Goal: Task Accomplishment & Management: Manage account settings

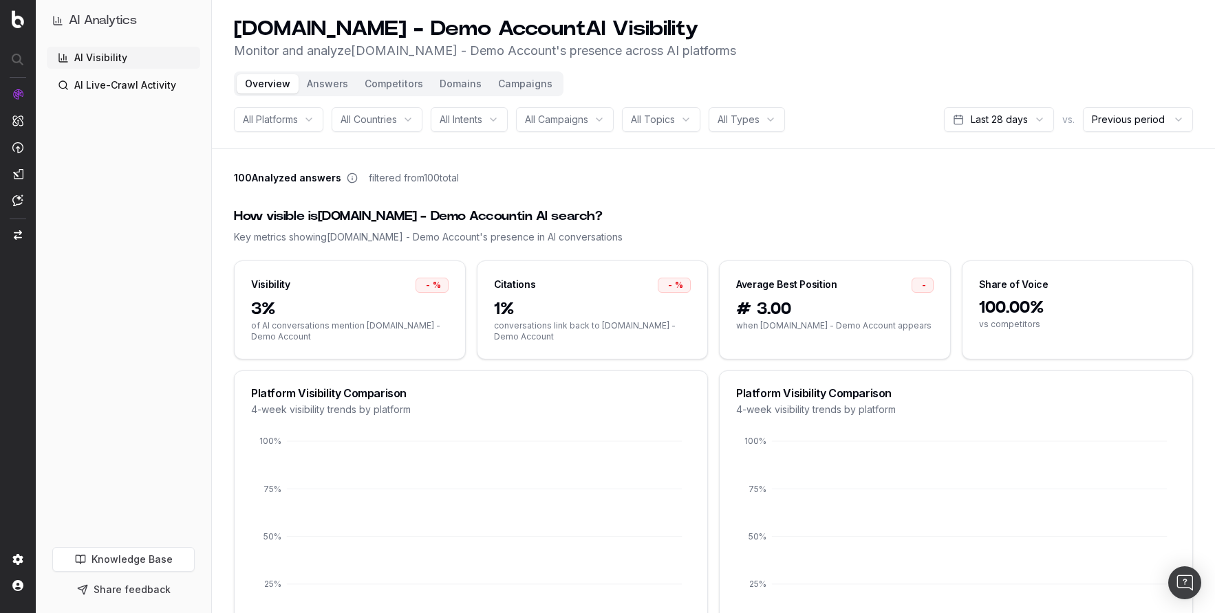
scroll to position [1, 0]
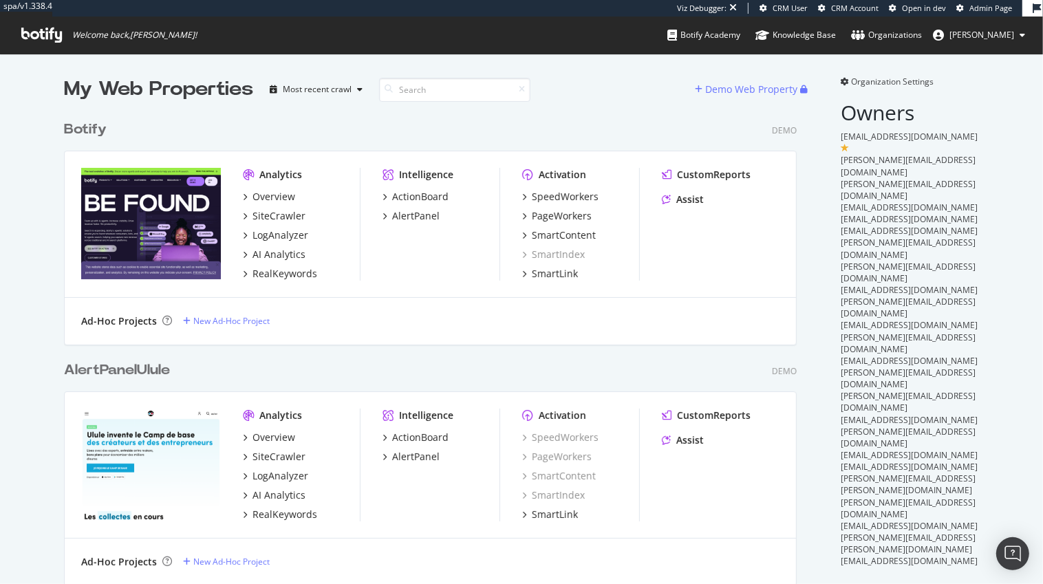
scroll to position [1431, 730]
click at [864, 33] on icon at bounding box center [858, 35] width 14 height 11
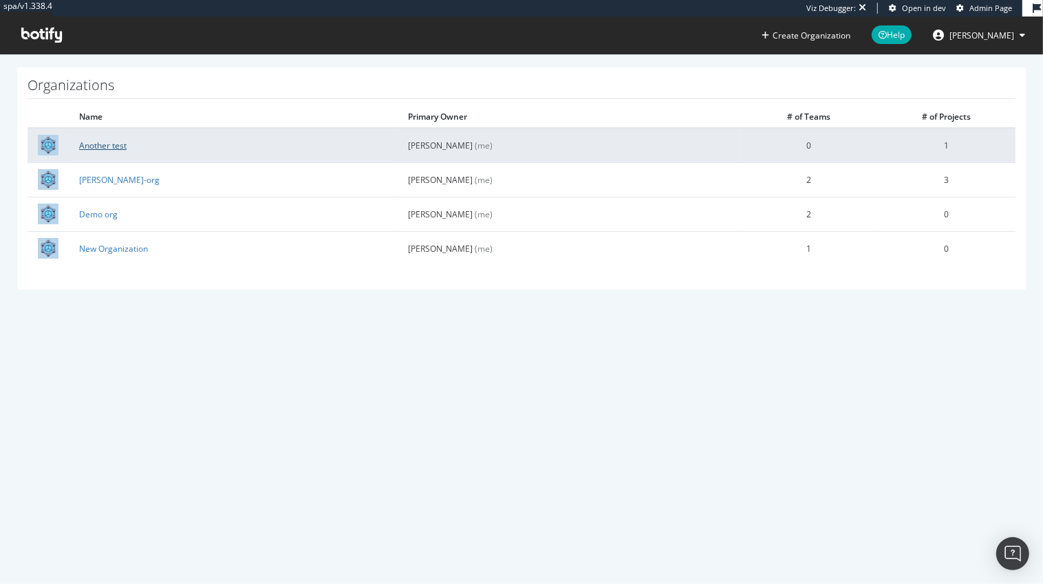
click at [109, 146] on link "Another test" at bounding box center [102, 146] width 47 height 12
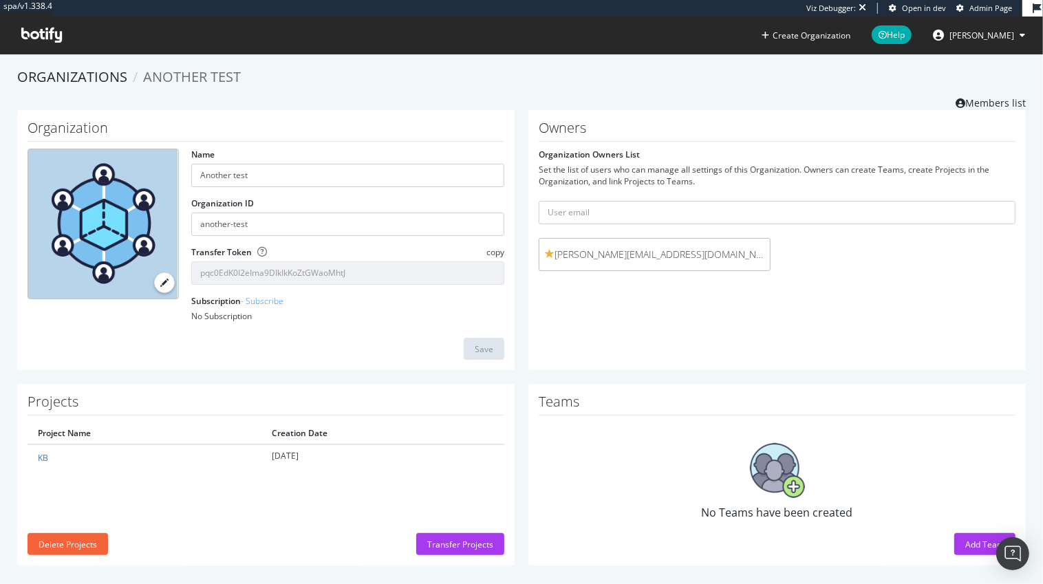
scroll to position [8, 0]
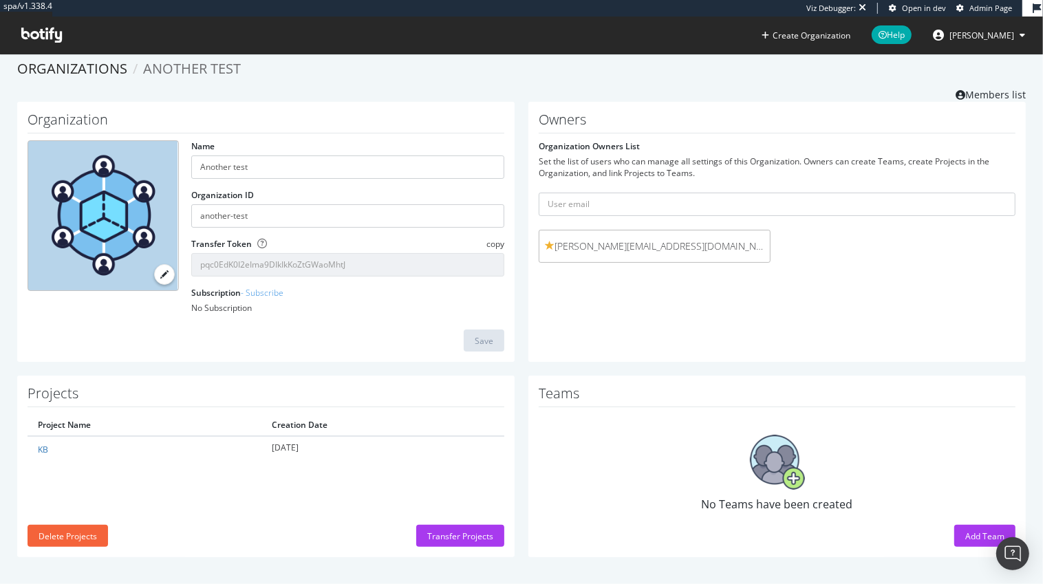
click at [867, 398] on h1 "Teams" at bounding box center [777, 396] width 477 height 21
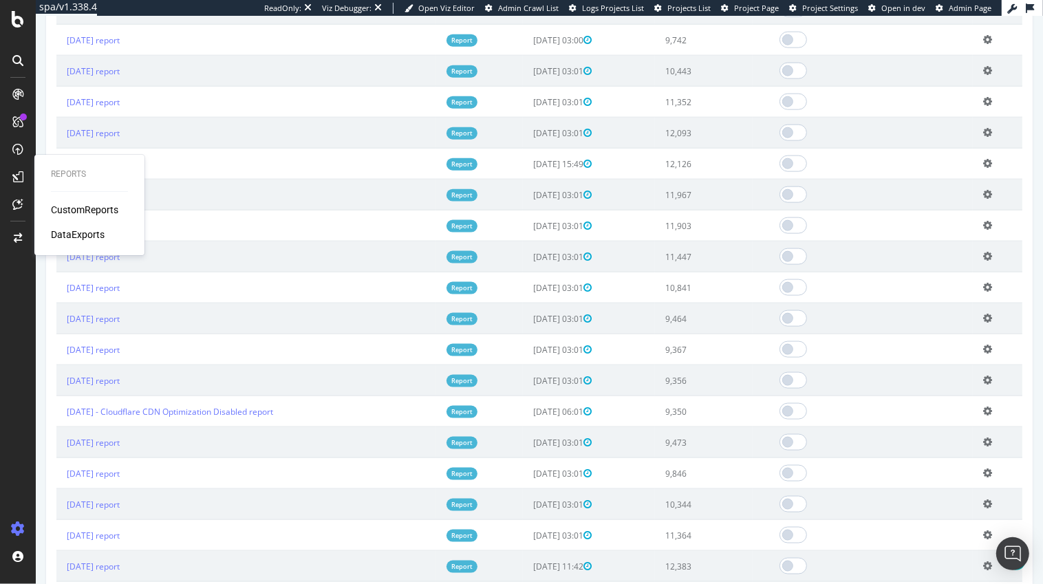
scroll to position [1511, 0]
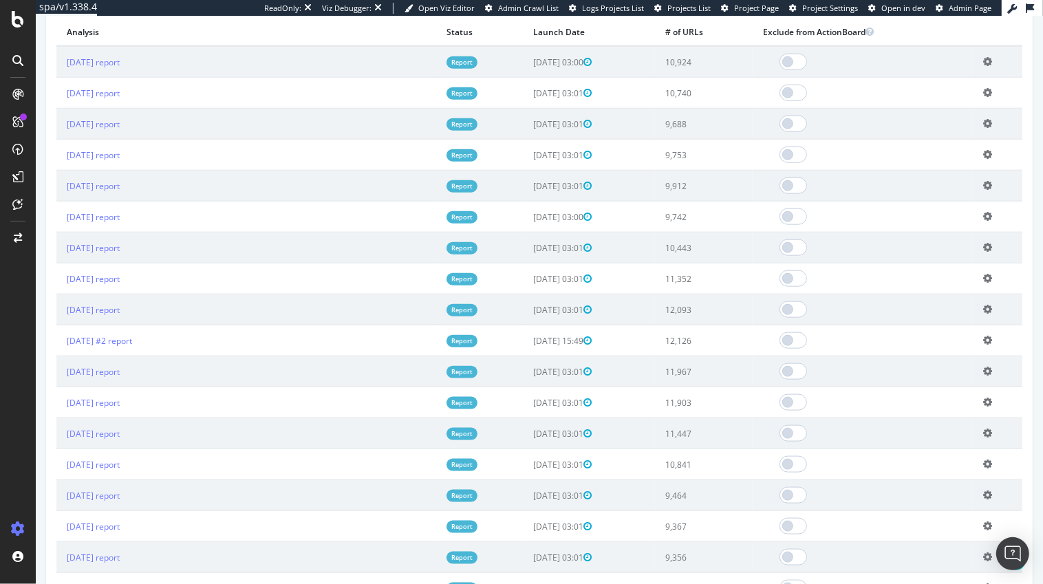
scroll to position [1511, 0]
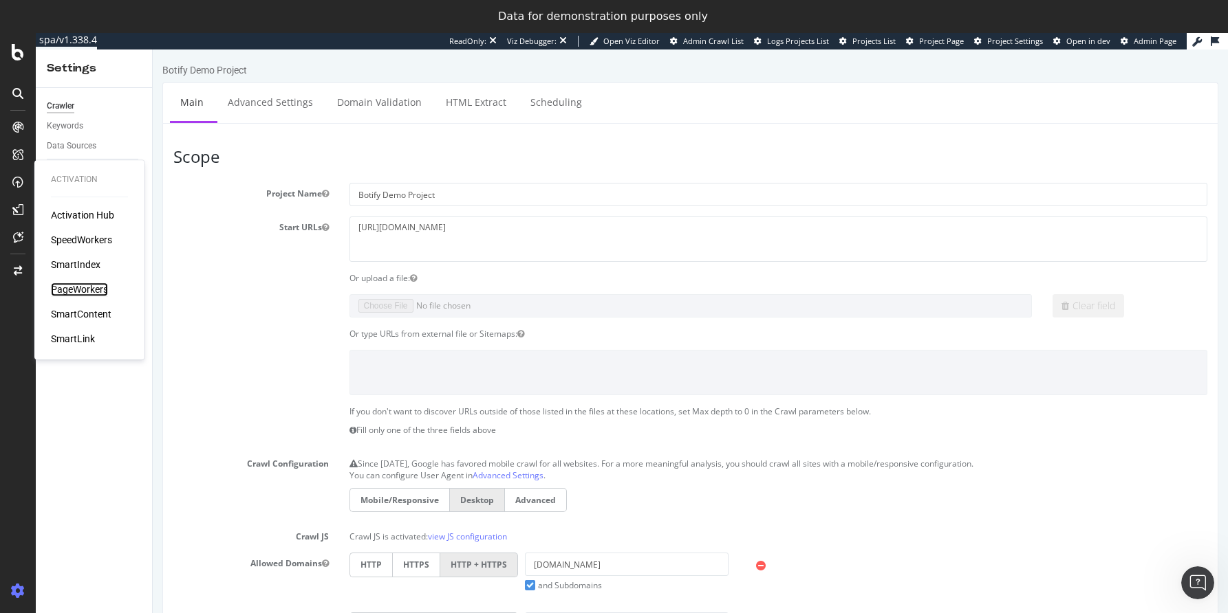
click at [98, 288] on div "PageWorkers" at bounding box center [79, 290] width 57 height 14
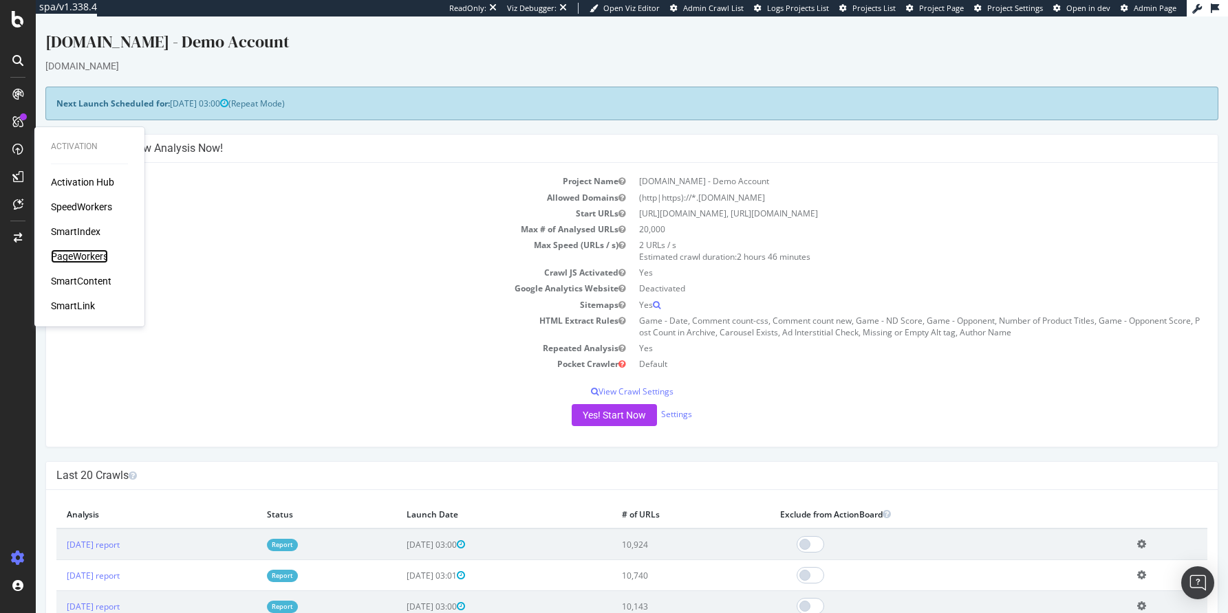
click at [63, 259] on div "PageWorkers" at bounding box center [79, 257] width 57 height 14
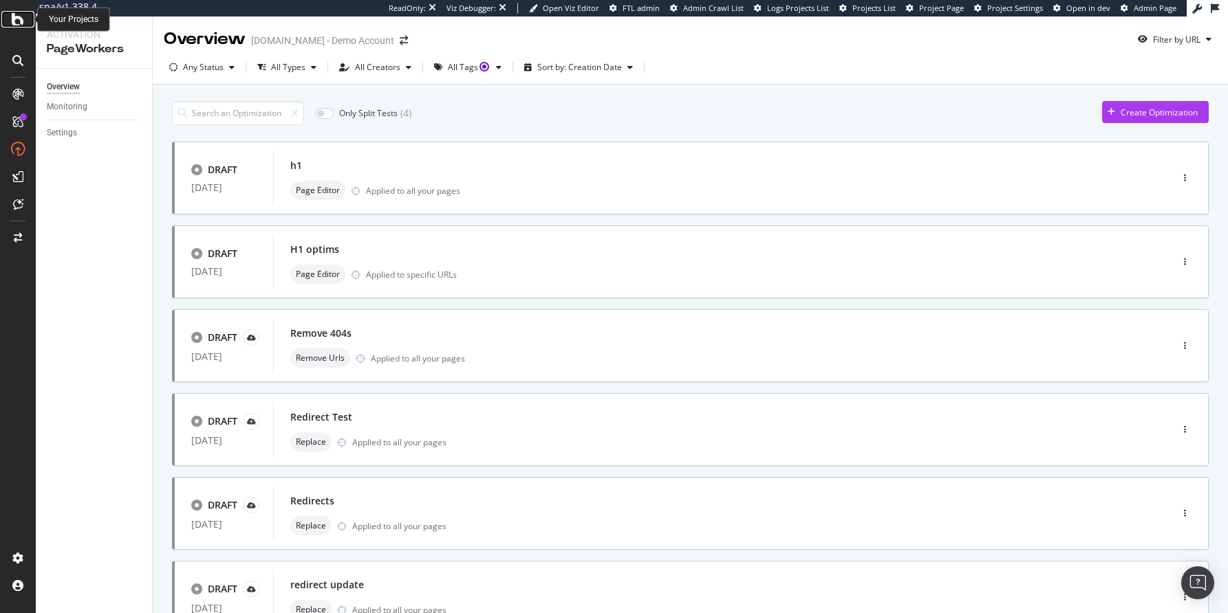
click at [17, 17] on icon at bounding box center [18, 19] width 12 height 17
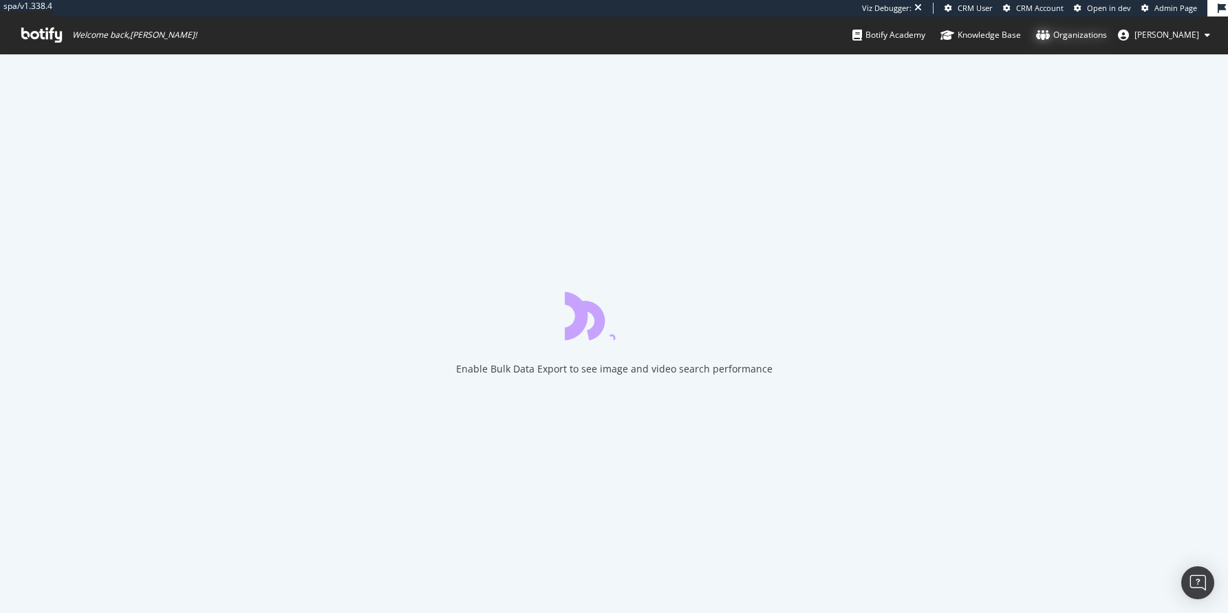
click at [1091, 35] on div "Organizations" at bounding box center [1071, 35] width 71 height 14
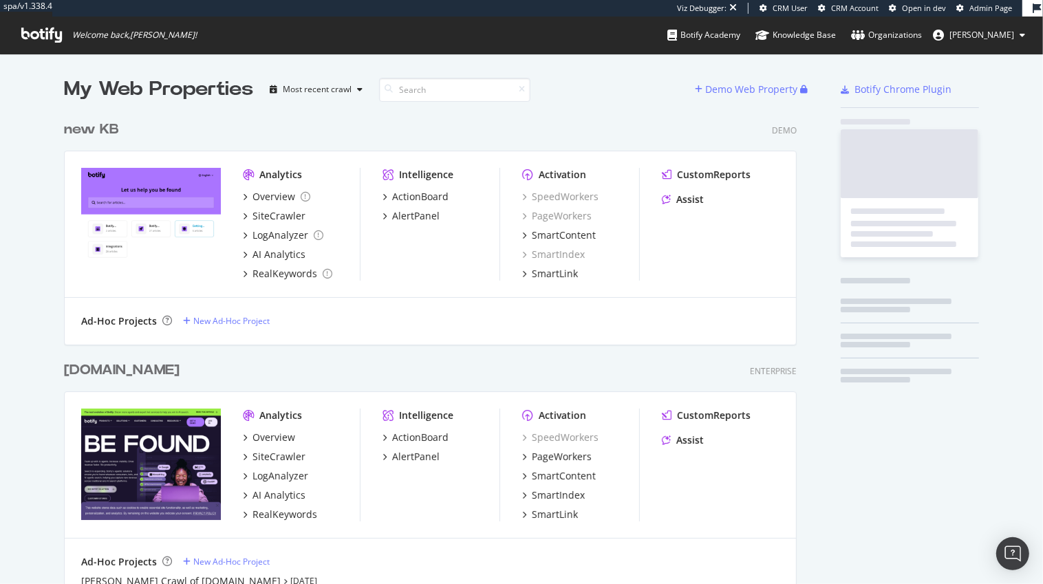
scroll to position [2338, 730]
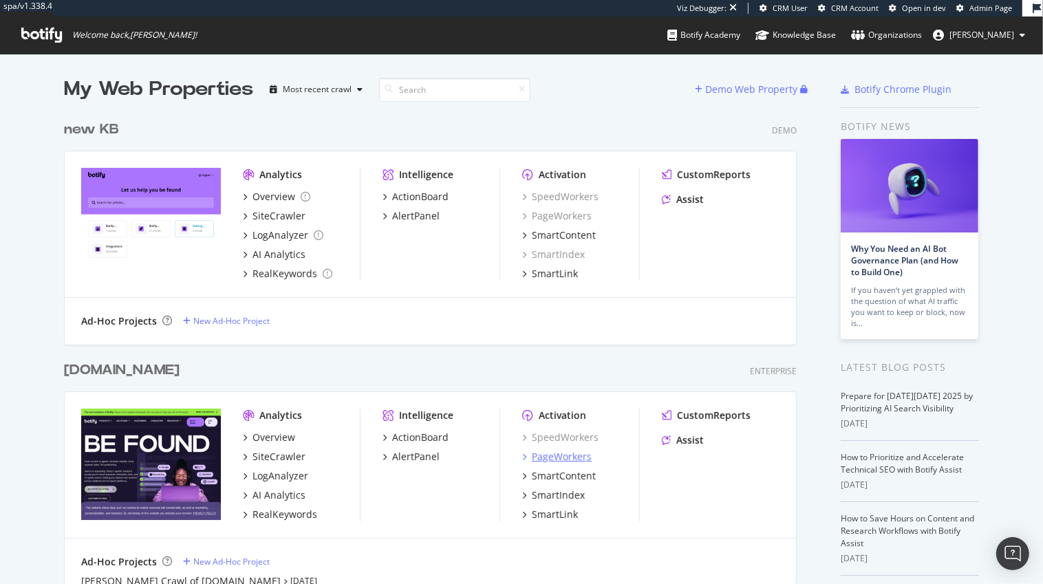
click at [572, 458] on div "PageWorkers" at bounding box center [562, 457] width 60 height 14
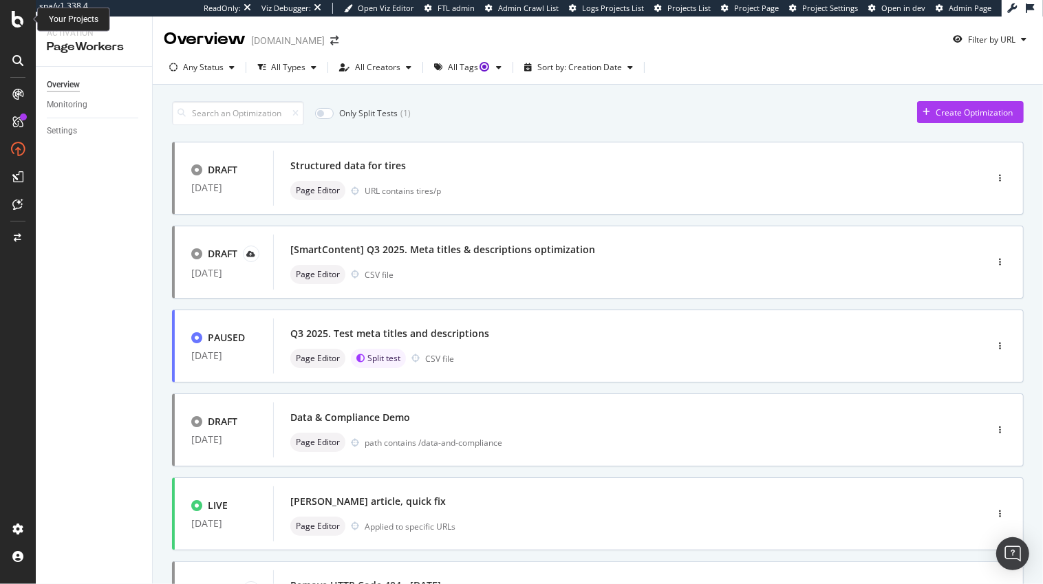
click at [23, 19] on icon at bounding box center [18, 19] width 12 height 17
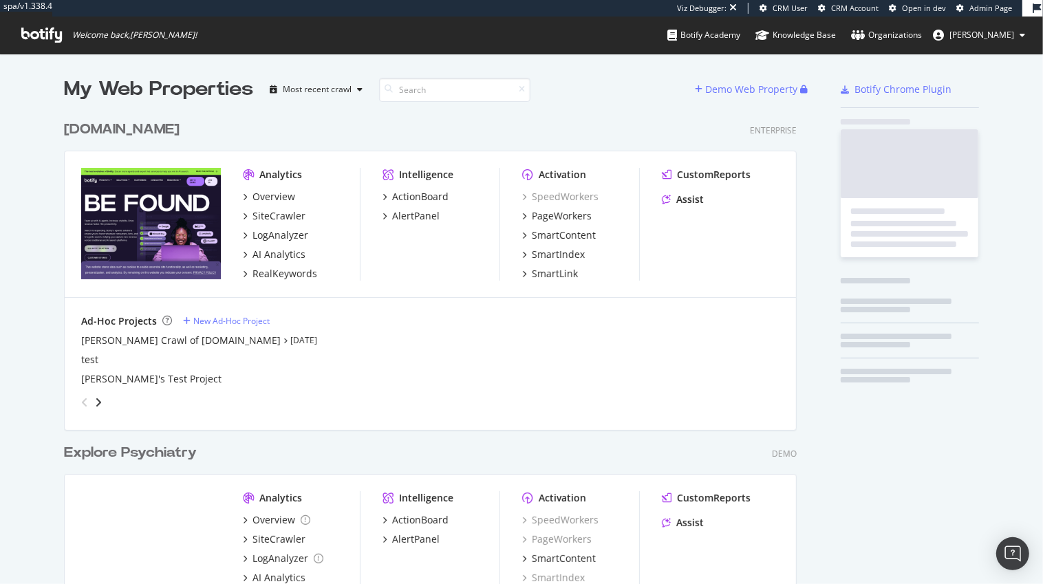
scroll to position [551, 730]
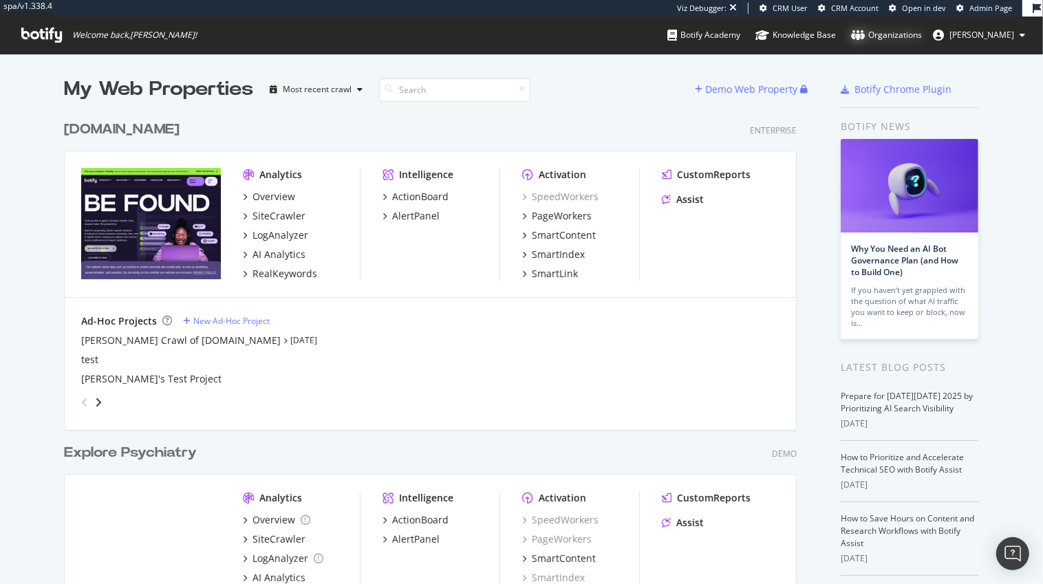
click at [913, 28] on div "Organizations" at bounding box center [886, 35] width 71 height 14
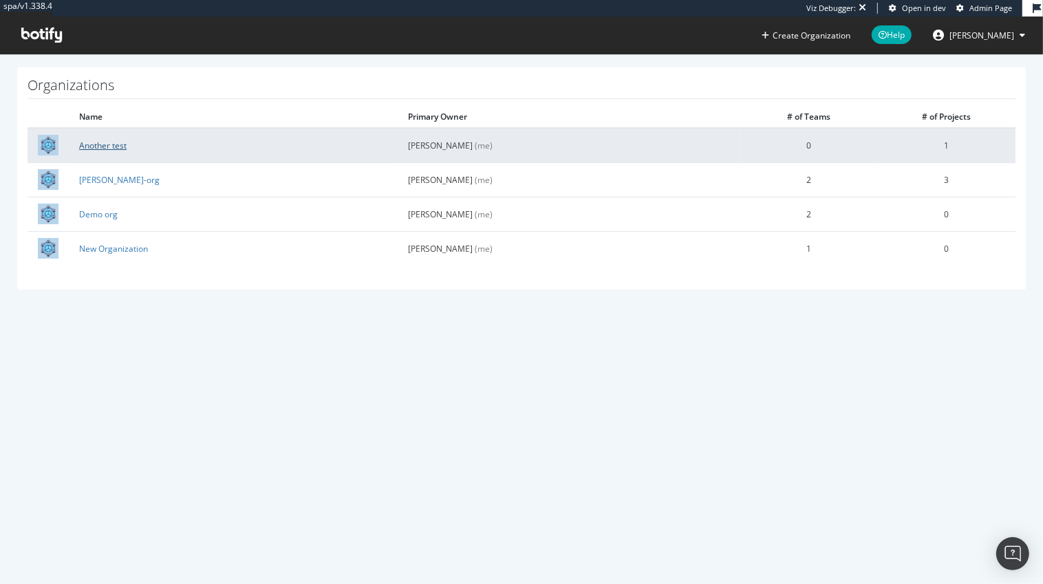
click at [108, 147] on link "Another test" at bounding box center [102, 146] width 47 height 12
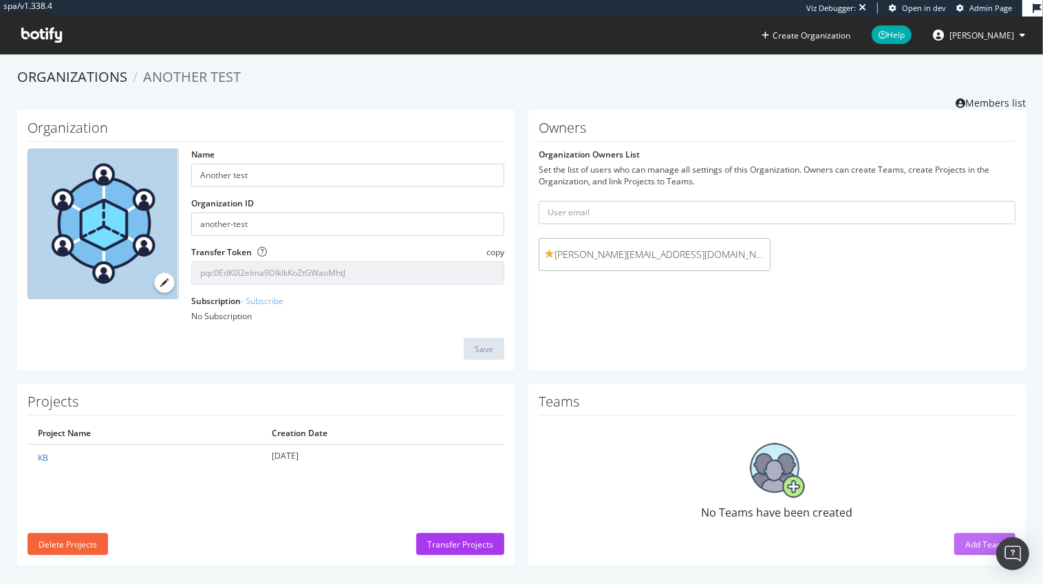
click at [969, 545] on div "Add Team" at bounding box center [984, 545] width 39 height 12
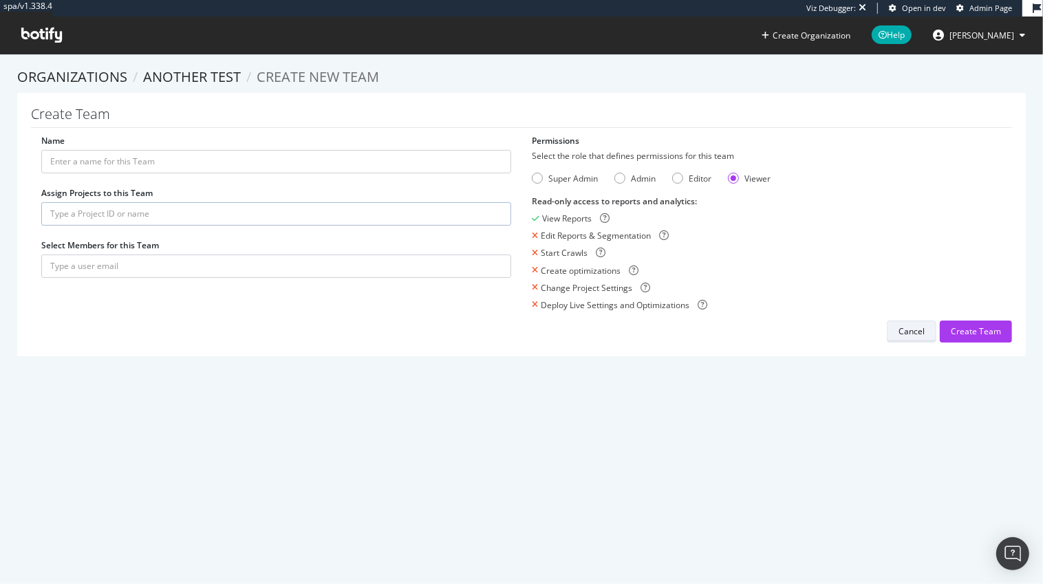
click at [900, 326] on div "Cancel" at bounding box center [911, 331] width 26 height 12
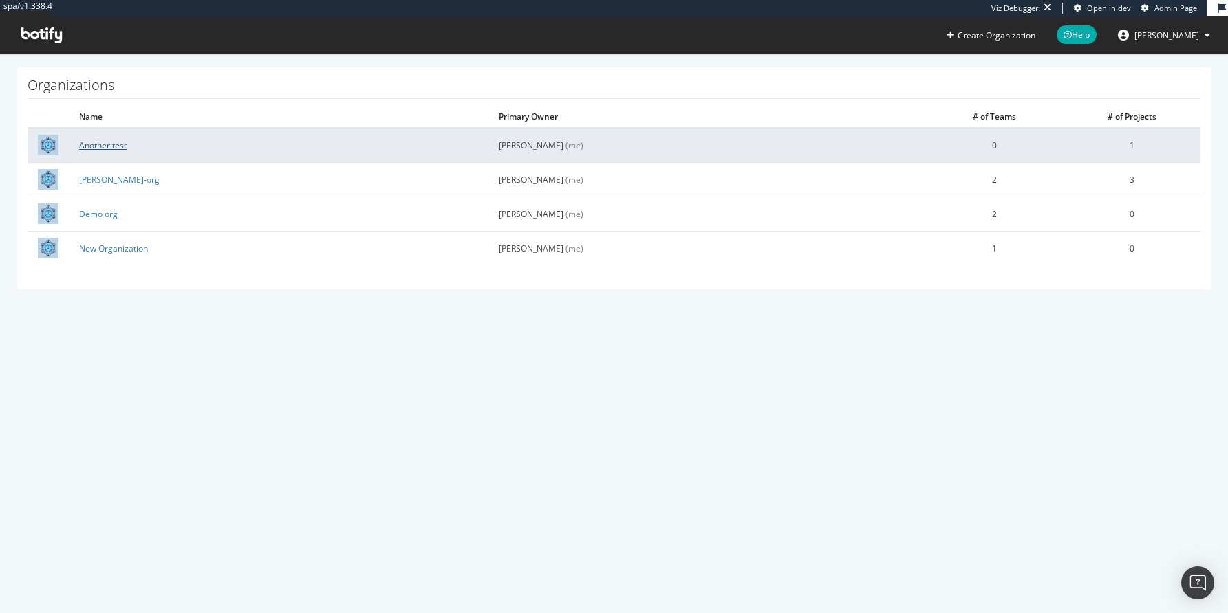
click at [107, 149] on link "Another test" at bounding box center [102, 146] width 47 height 12
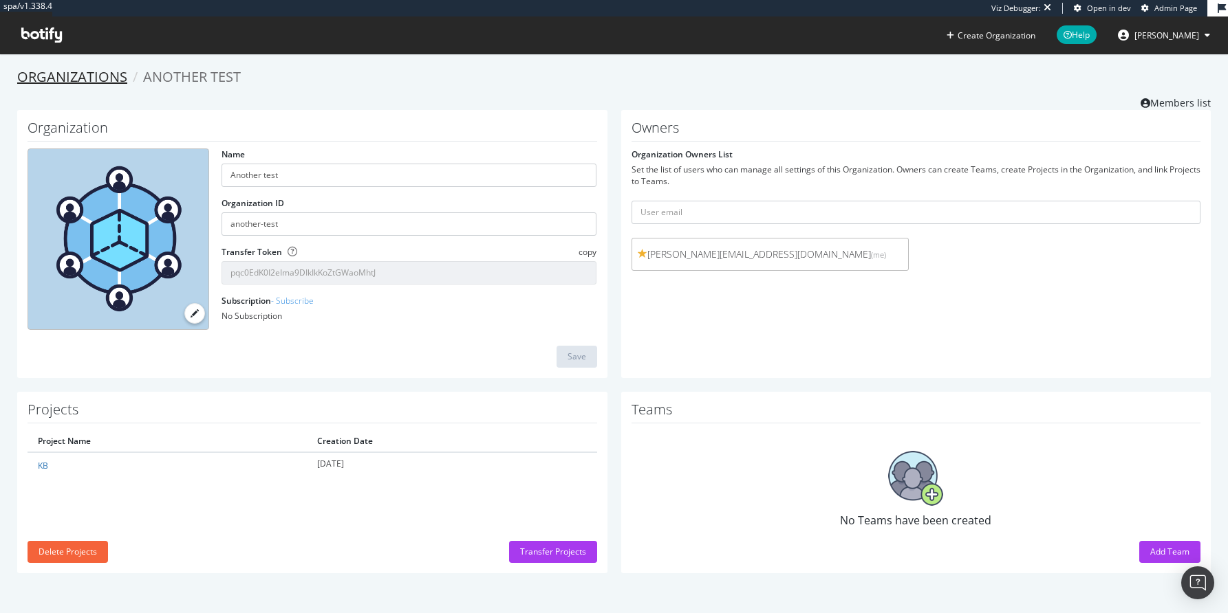
click at [110, 77] on link "Organizations" at bounding box center [72, 76] width 110 height 19
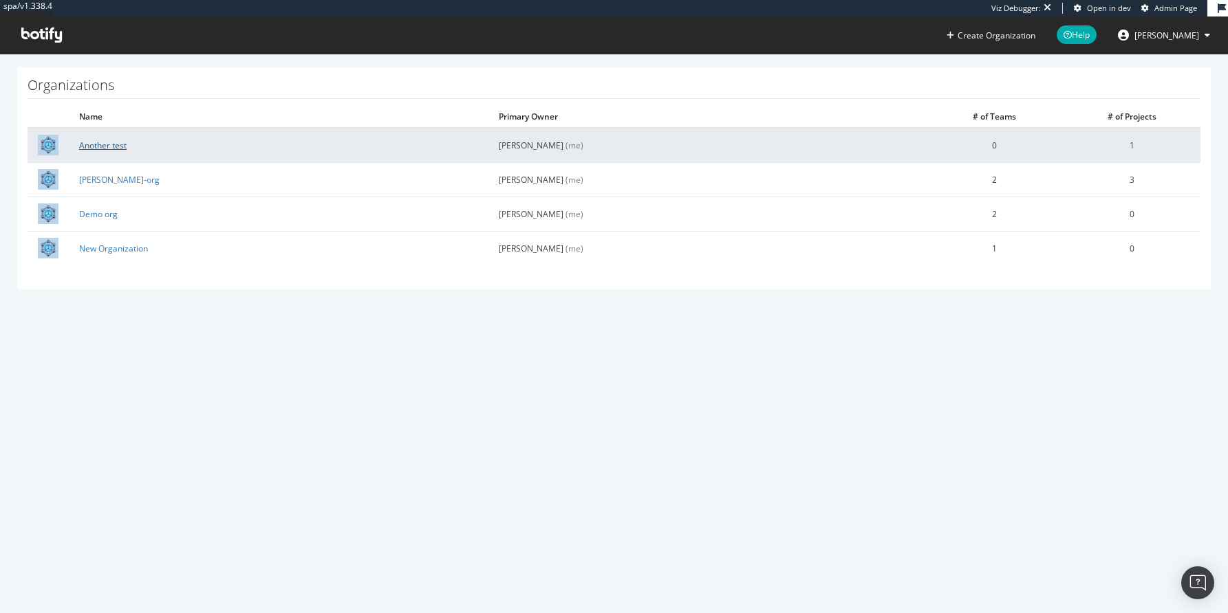
click at [97, 146] on link "Another test" at bounding box center [102, 146] width 47 height 12
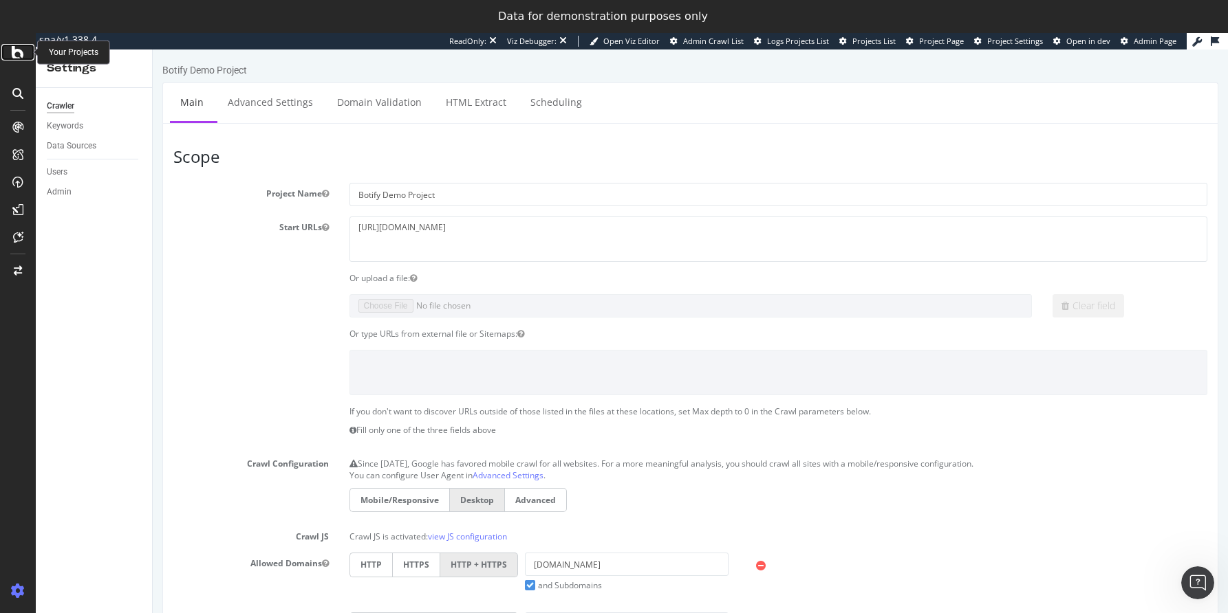
click at [15, 53] on icon at bounding box center [18, 52] width 12 height 17
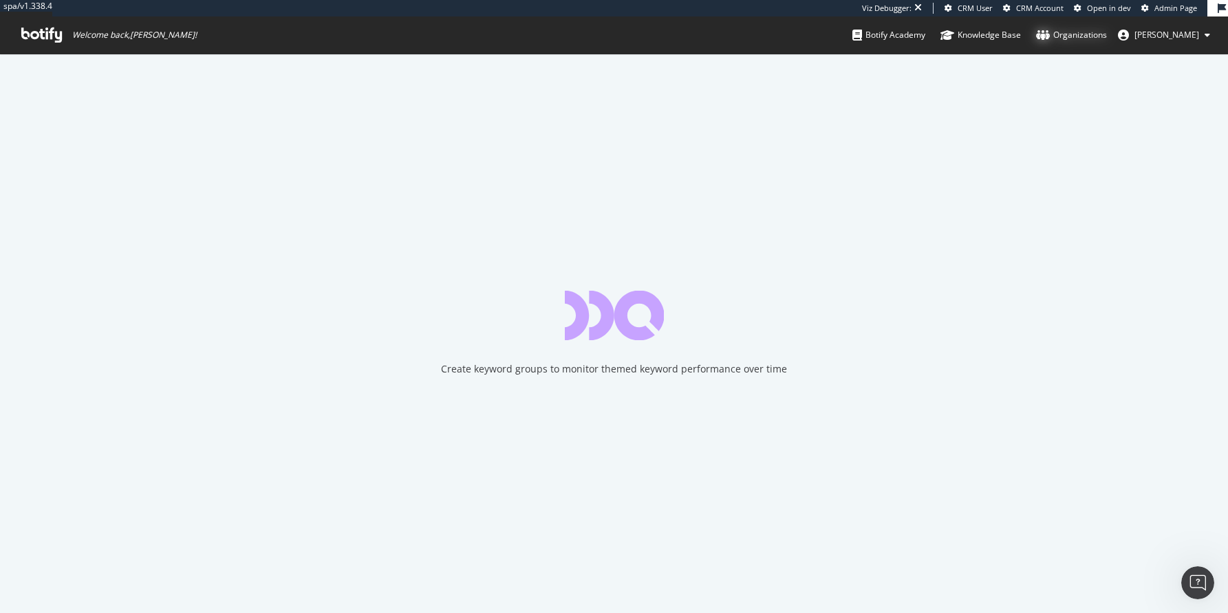
click at [1107, 39] on div "Organizations" at bounding box center [1071, 35] width 71 height 14
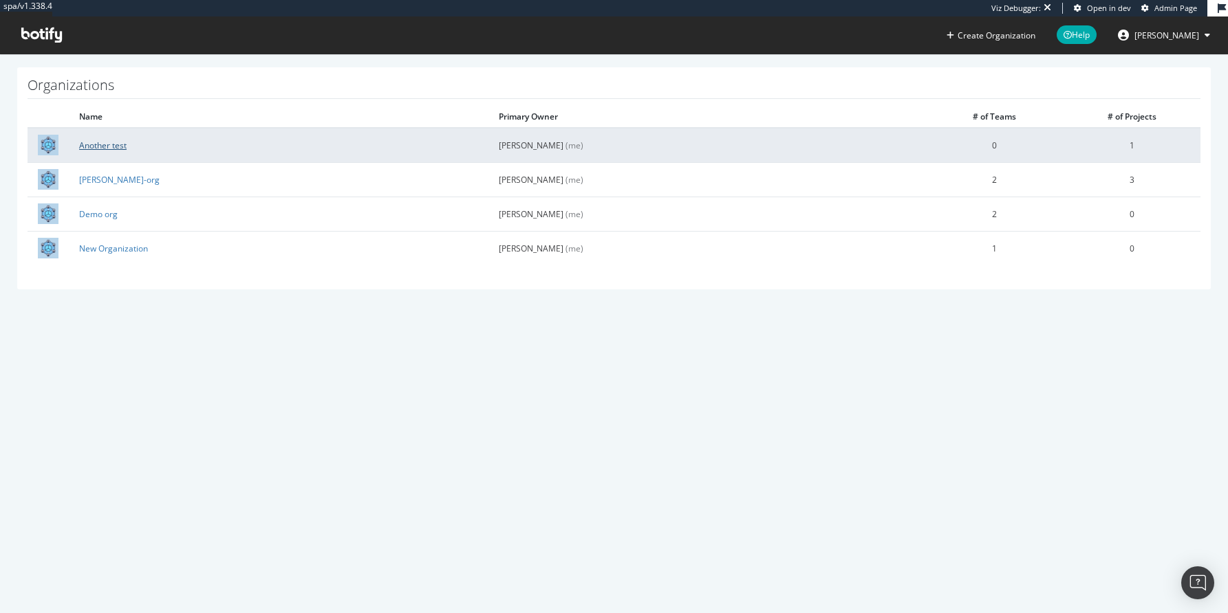
click at [104, 144] on link "Another test" at bounding box center [102, 146] width 47 height 12
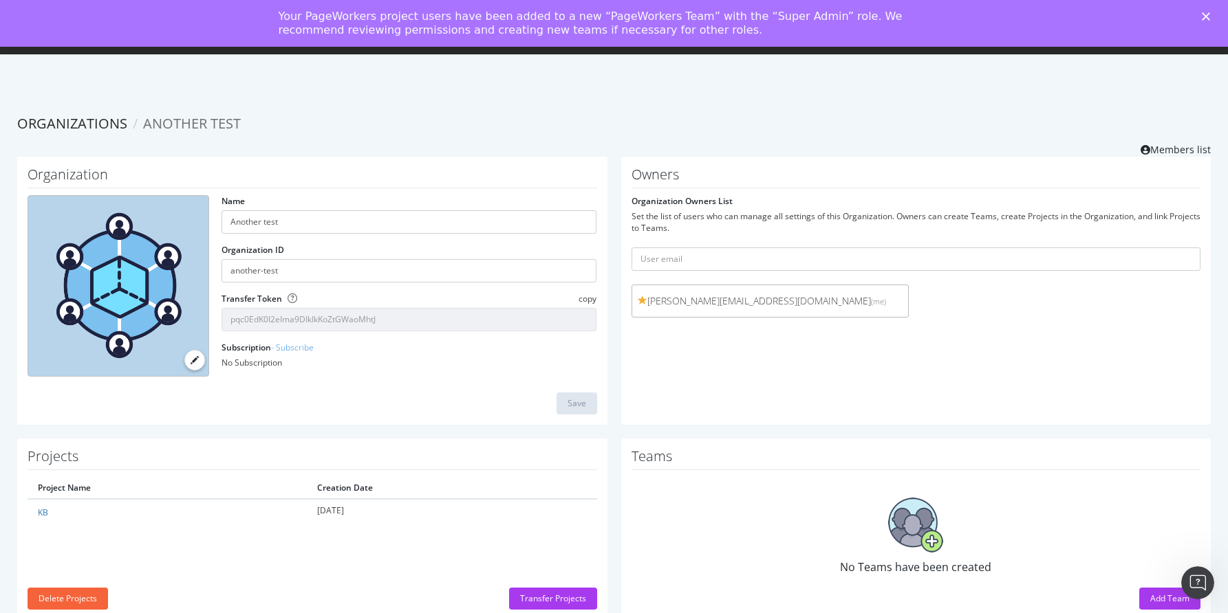
click at [1208, 13] on icon "Close" at bounding box center [1205, 16] width 8 height 8
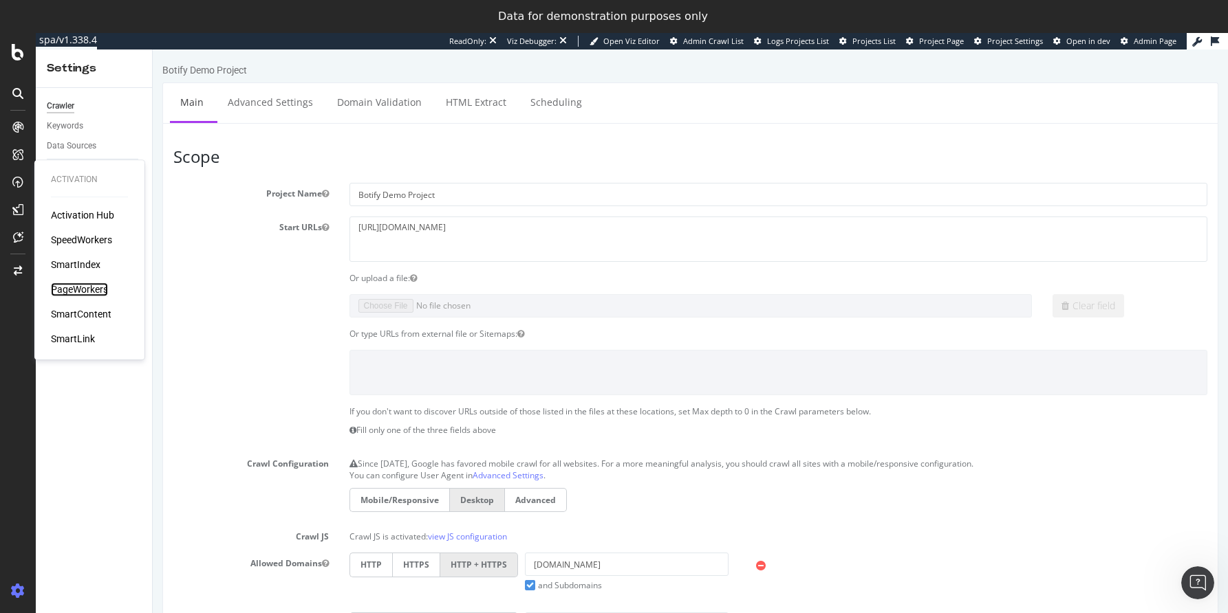
click at [74, 290] on div "PageWorkers" at bounding box center [79, 290] width 57 height 14
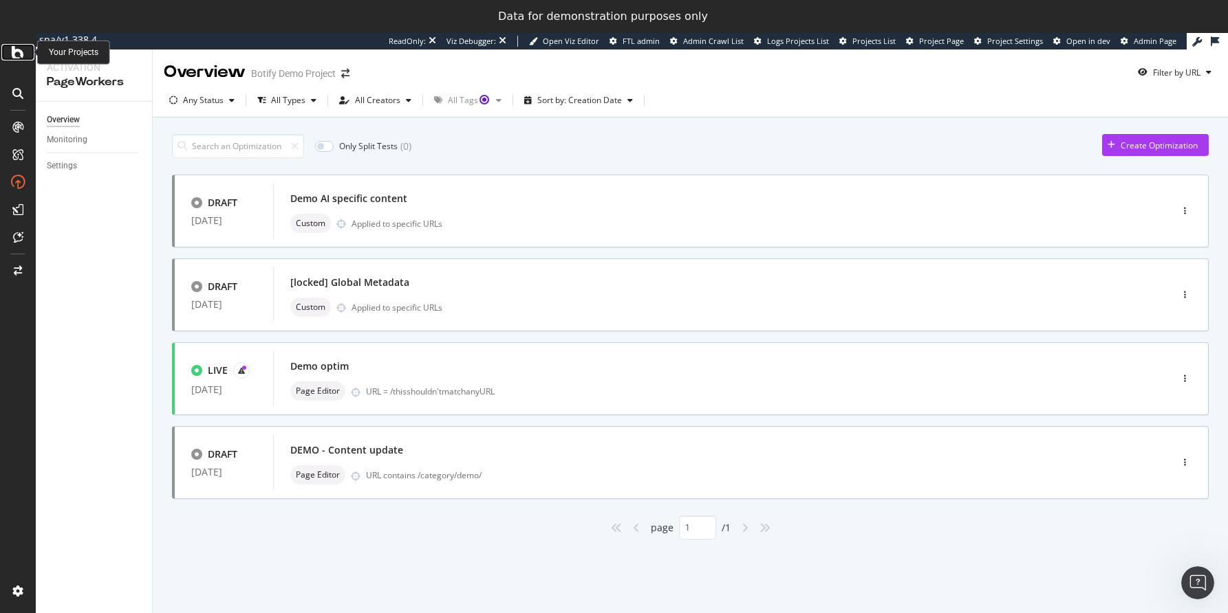
click at [19, 52] on icon at bounding box center [18, 52] width 12 height 17
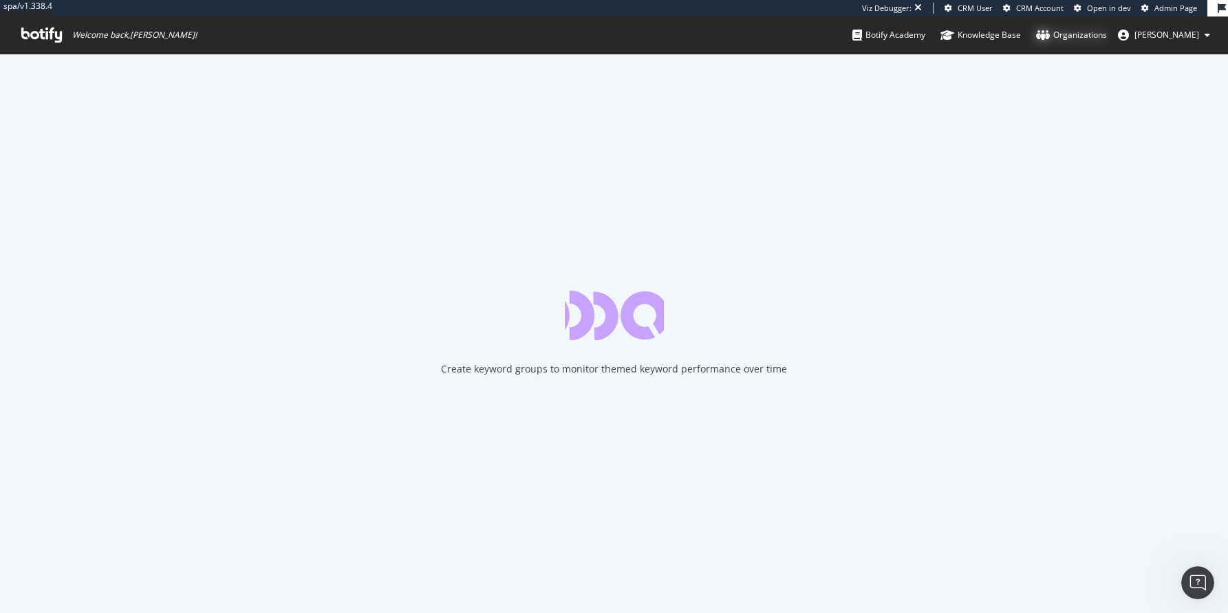
click at [1107, 34] on div "Organizations" at bounding box center [1071, 35] width 71 height 14
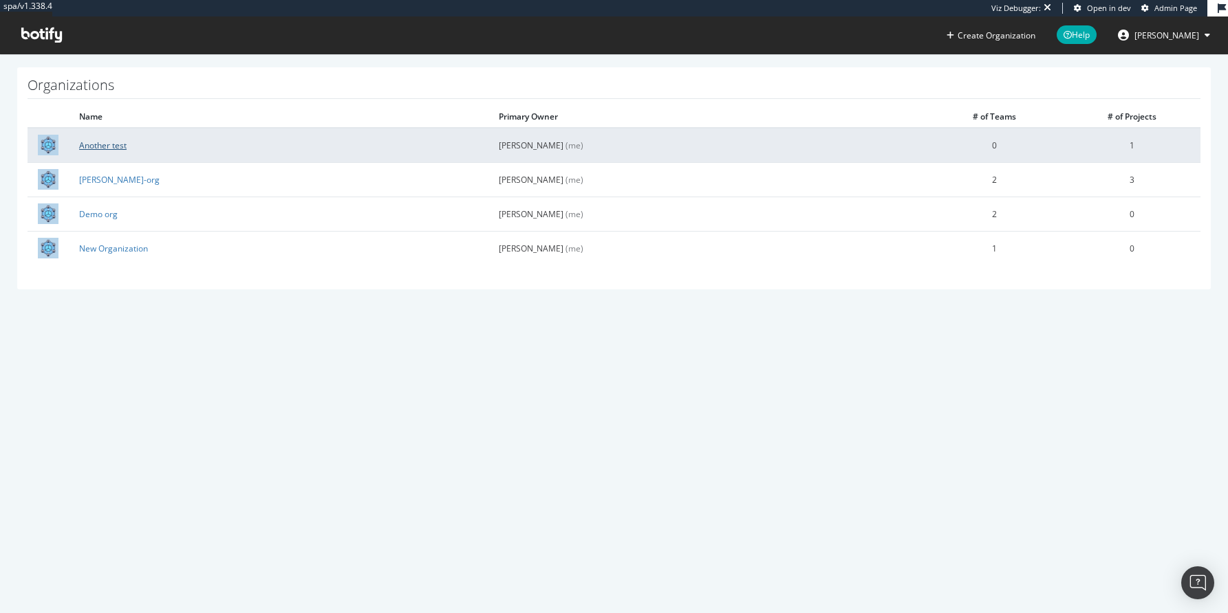
click at [116, 146] on link "Another test" at bounding box center [102, 146] width 47 height 12
